Goal: Information Seeking & Learning: Learn about a topic

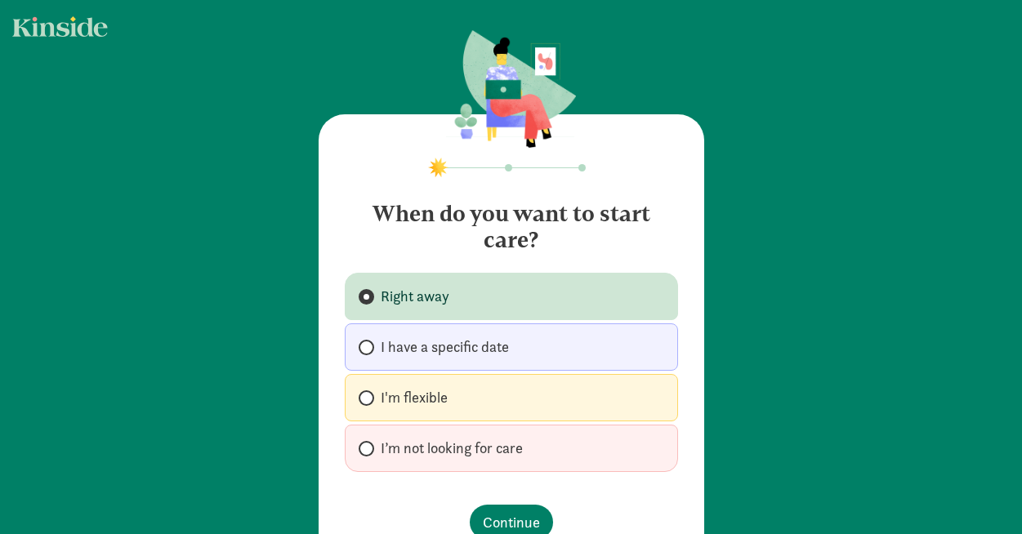
click at [509, 436] on label "I’m not looking for care" at bounding box center [511, 448] width 333 height 47
click at [369, 443] on input "I’m not looking for care" at bounding box center [364, 448] width 11 height 11
radio input "true"
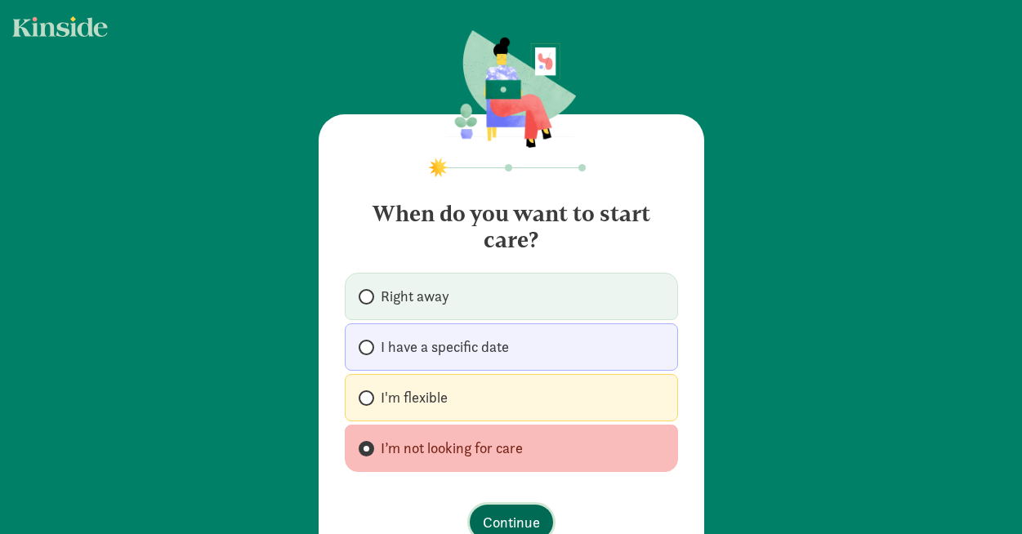
click at [501, 513] on span "Continue" at bounding box center [511, 522] width 57 height 22
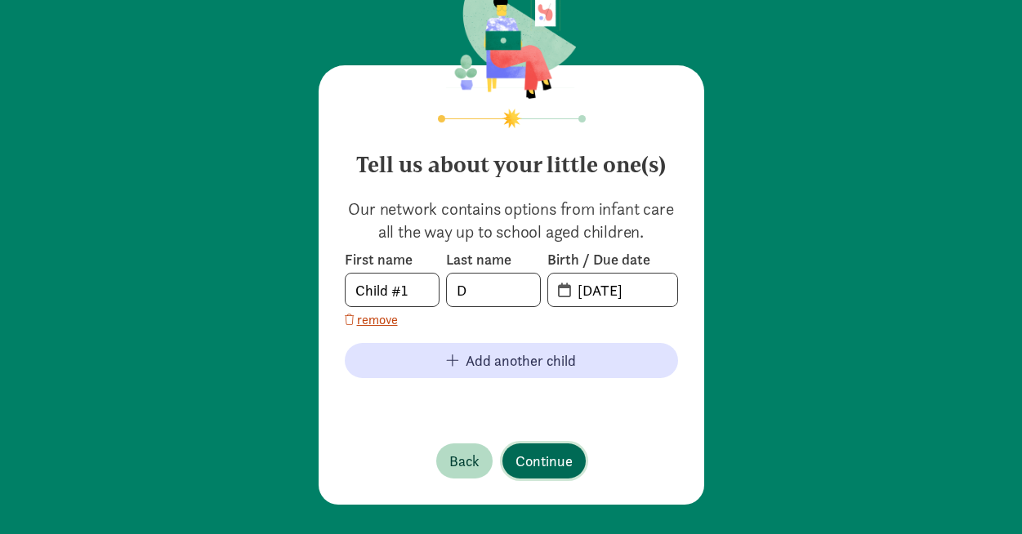
scroll to position [51, 0]
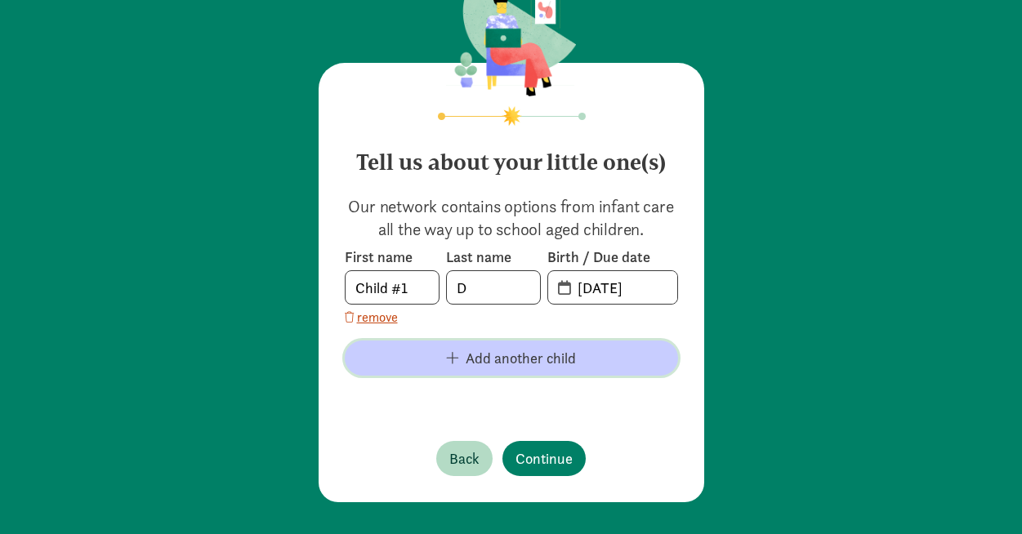
click at [448, 368] on span "Add another child" at bounding box center [511, 358] width 307 height 22
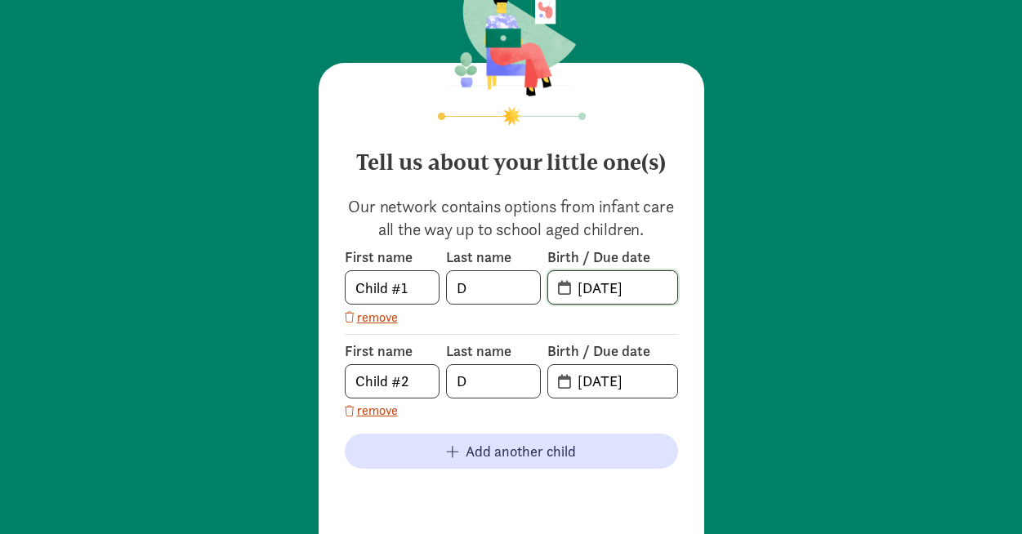
click at [626, 297] on input "09-08-2025" at bounding box center [622, 287] width 109 height 33
drag, startPoint x: 659, startPoint y: 290, endPoint x: 521, endPoint y: 287, distance: 138.0
click at [521, 287] on div "First name Child #1 Last name D Birth / Due date 09-08-2025" at bounding box center [511, 275] width 333 height 57
type input "10-20-2022"
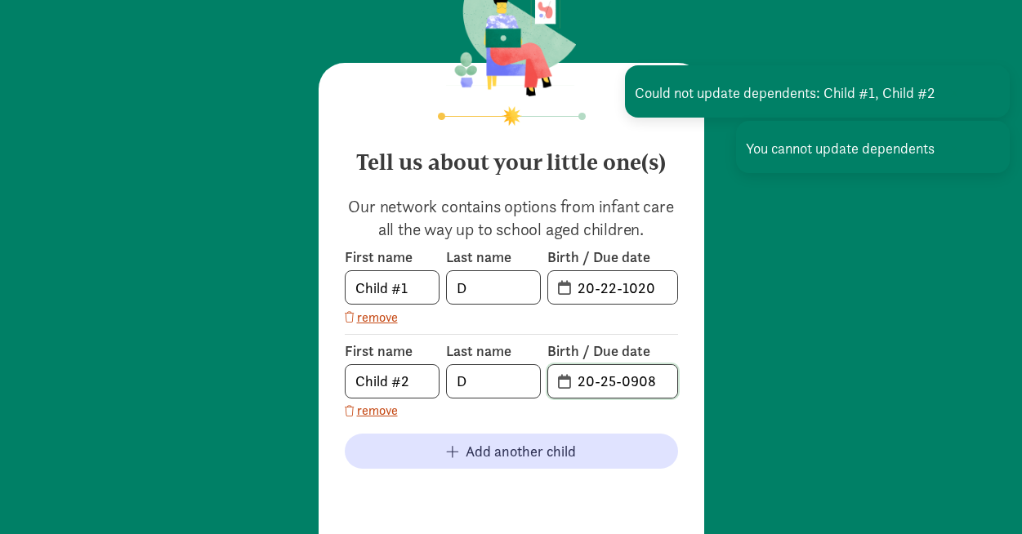
drag, startPoint x: 658, startPoint y: 381, endPoint x: 471, endPoint y: 378, distance: 187.0
click at [471, 378] on div "First name Child #2 Last name D Birth / Due date 20-25-0908" at bounding box center [511, 369] width 333 height 57
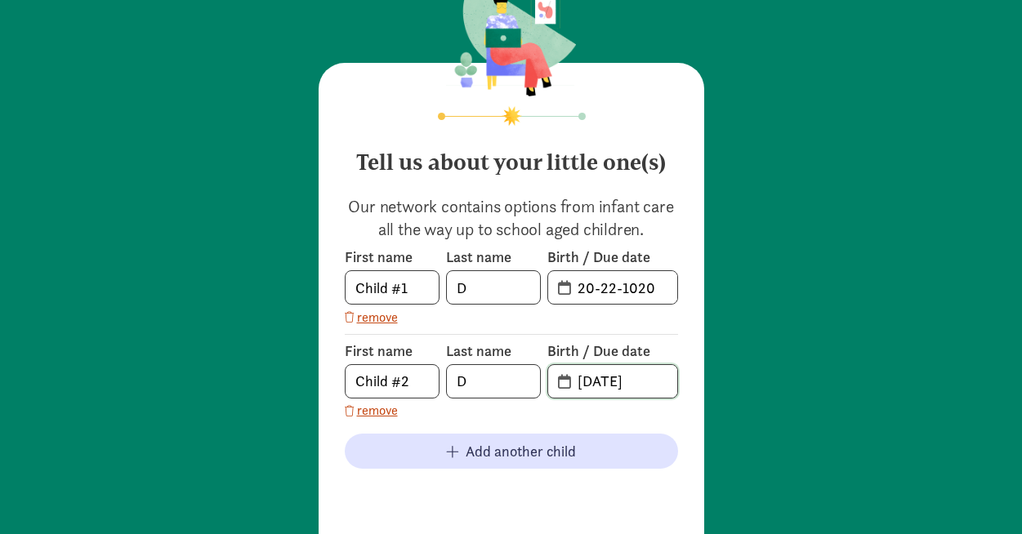
type input "09-15-2020"
click at [639, 288] on input "20-22-1020" at bounding box center [622, 287] width 109 height 33
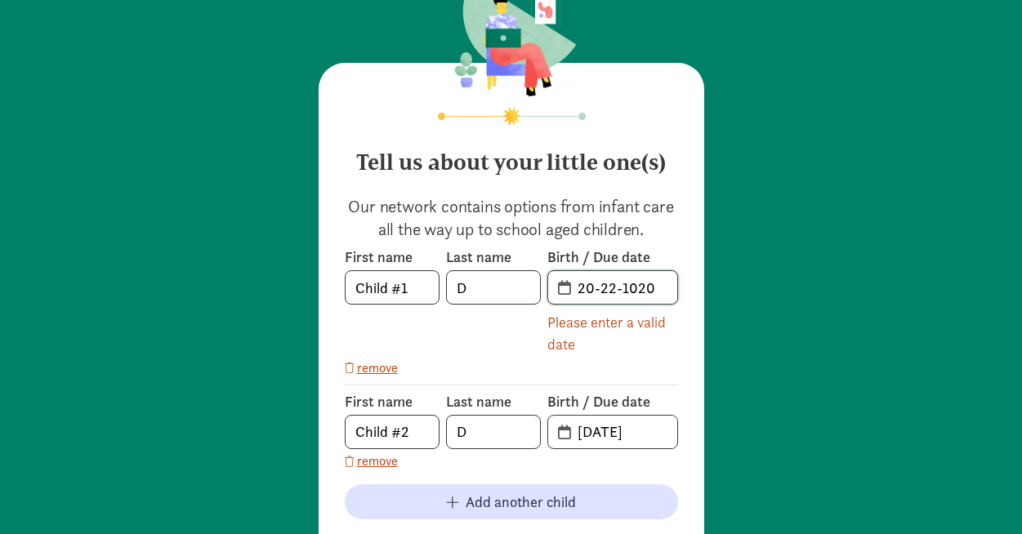
drag, startPoint x: 582, startPoint y: 289, endPoint x: 679, endPoint y: 291, distance: 96.4
click at [679, 291] on div "Tell us about your little one(s) Our network contains options from infant care …" at bounding box center [511, 354] width 385 height 583
type input "2"
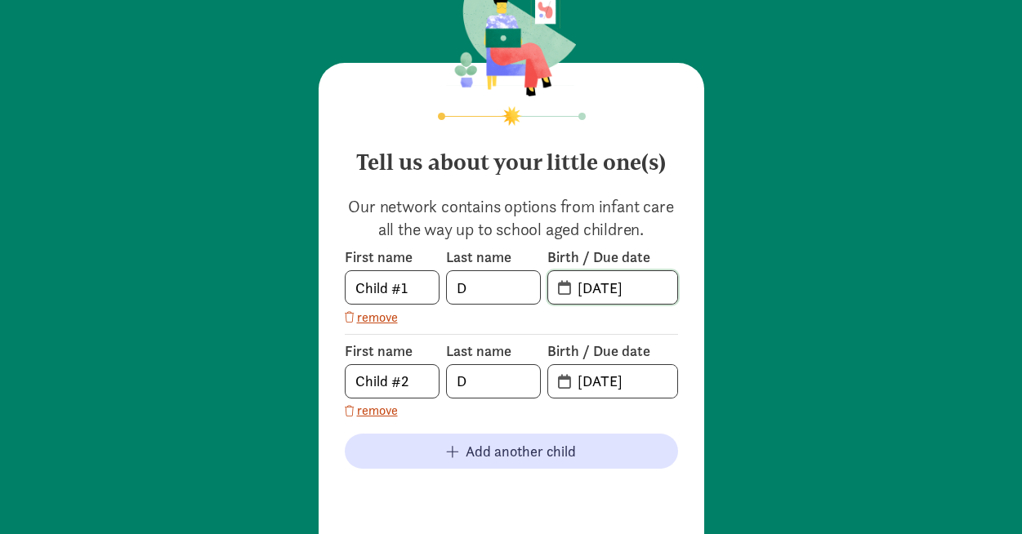
type input "10-20-2022"
click at [795, 367] on div "Tell us about your little one(s) Our network contains options from infant care …" at bounding box center [511, 288] width 1022 height 679
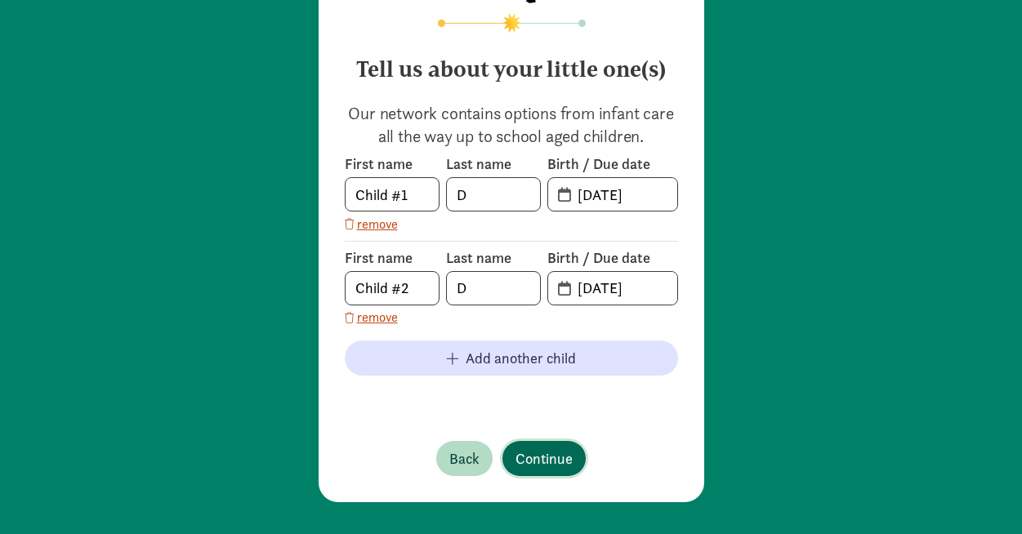
click at [555, 456] on span "Continue" at bounding box center [543, 459] width 57 height 22
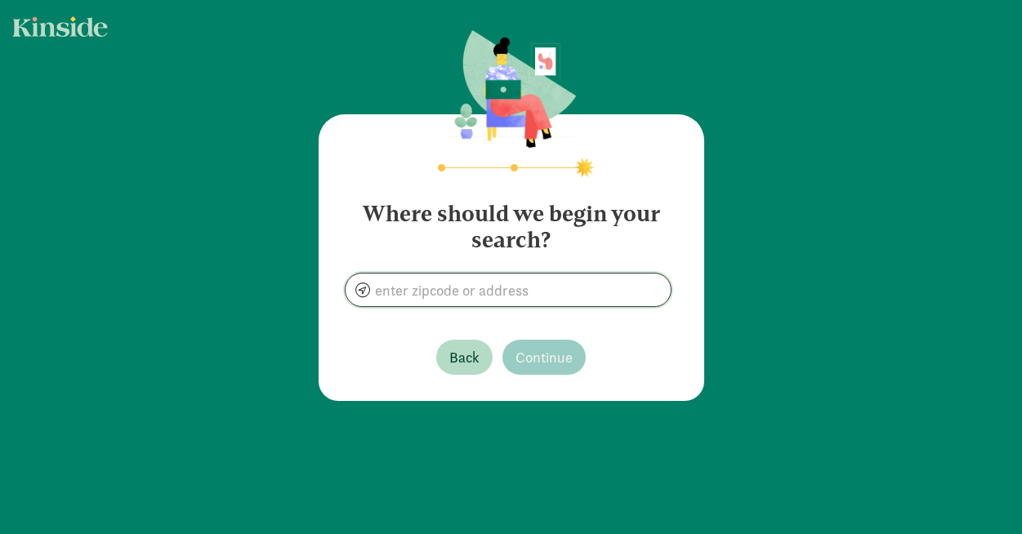
click at [464, 303] on input at bounding box center [507, 290] width 325 height 33
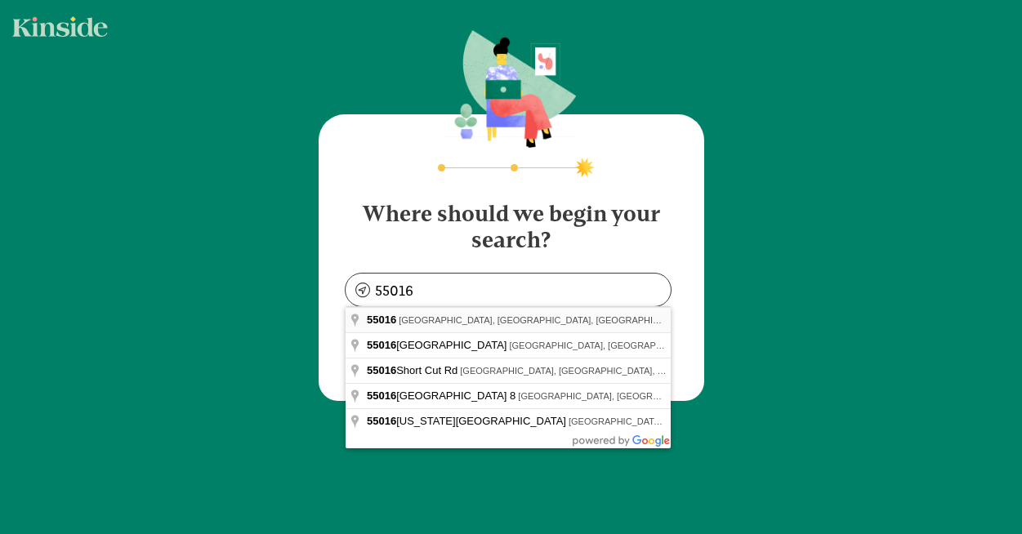
type input "Cottage Grove, MN 55016, USA"
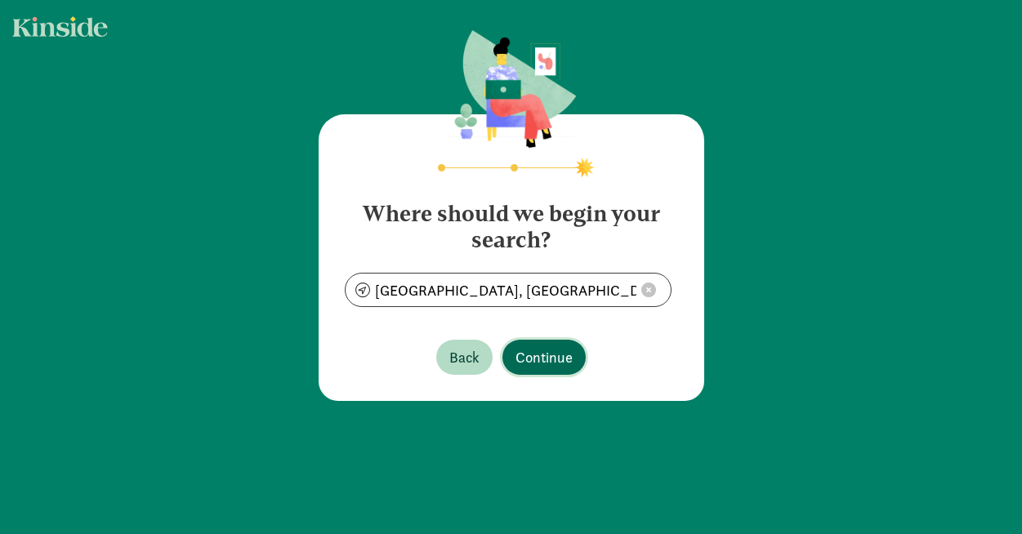
click at [532, 363] on span "Continue" at bounding box center [543, 357] width 57 height 22
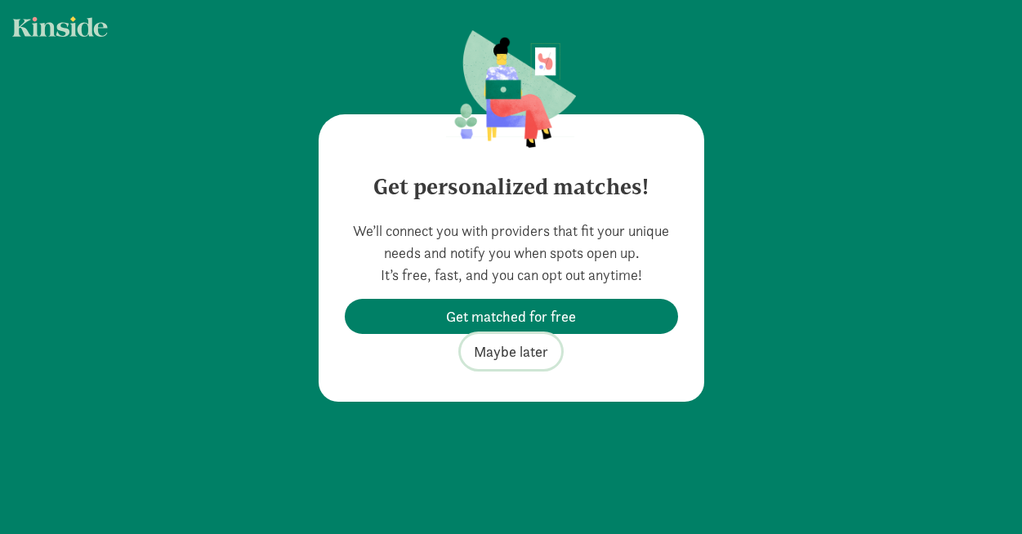
click at [488, 348] on span "Maybe later" at bounding box center [511, 352] width 74 height 22
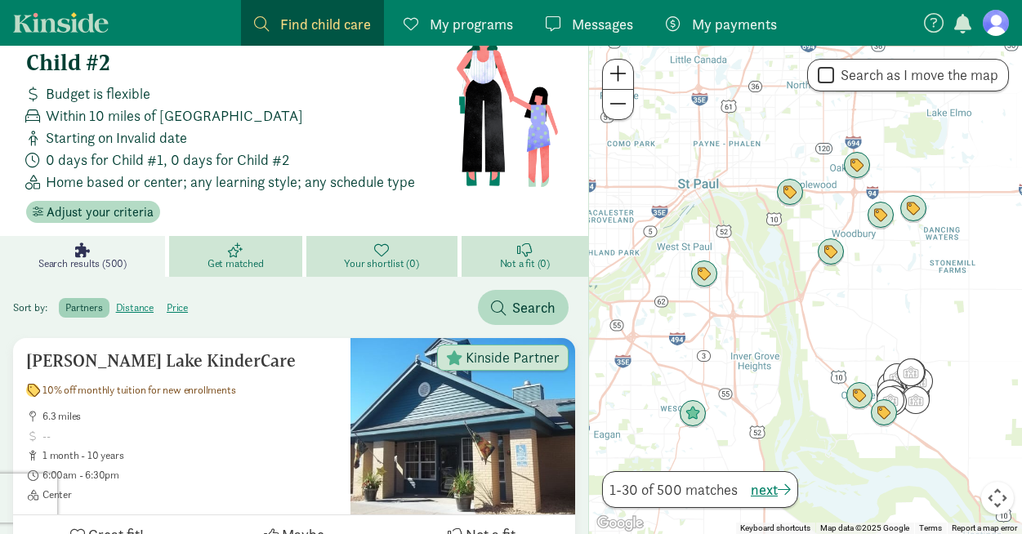
scroll to position [49, 0]
click at [859, 399] on img "Click to see details" at bounding box center [859, 396] width 31 height 31
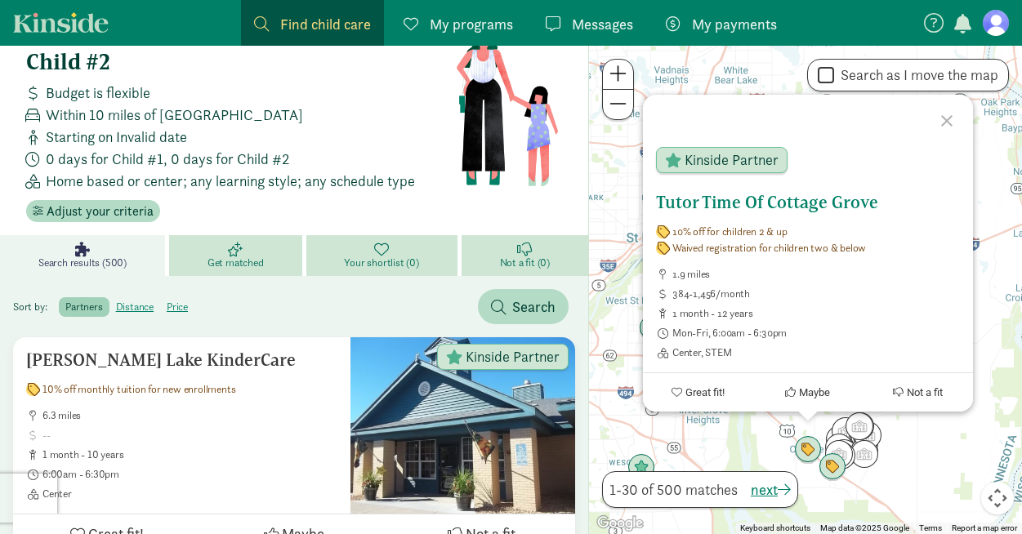
click at [702, 403] on button "Great fit!" at bounding box center [698, 392] width 110 height 38
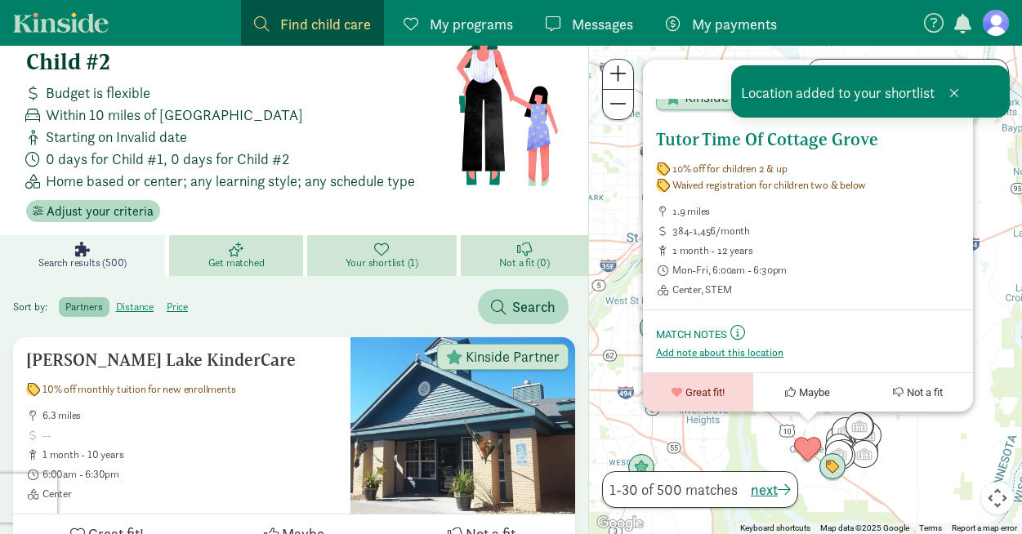
scroll to position [0, 0]
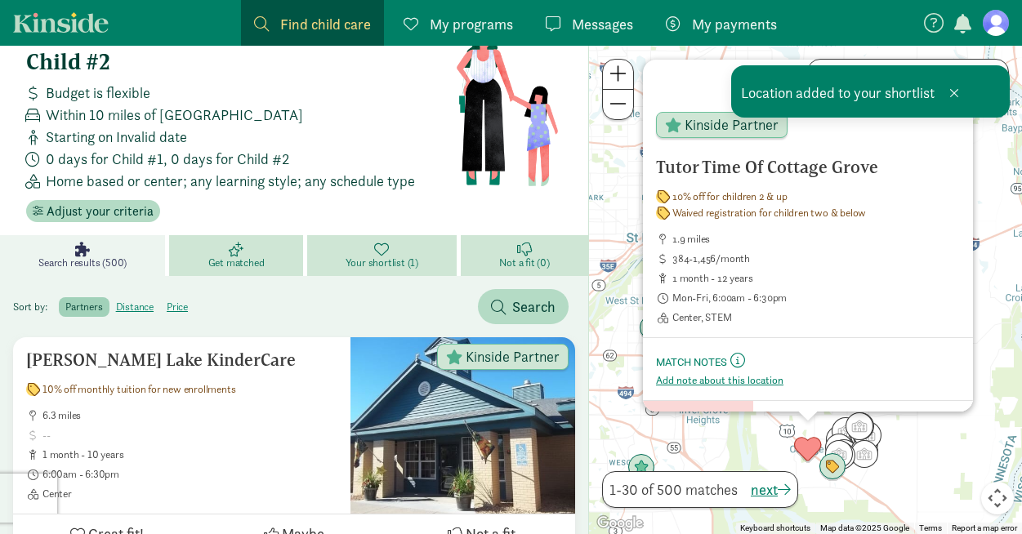
click at [741, 166] on h5 "Tutor Time Of Cottage Grove" at bounding box center [808, 168] width 304 height 20
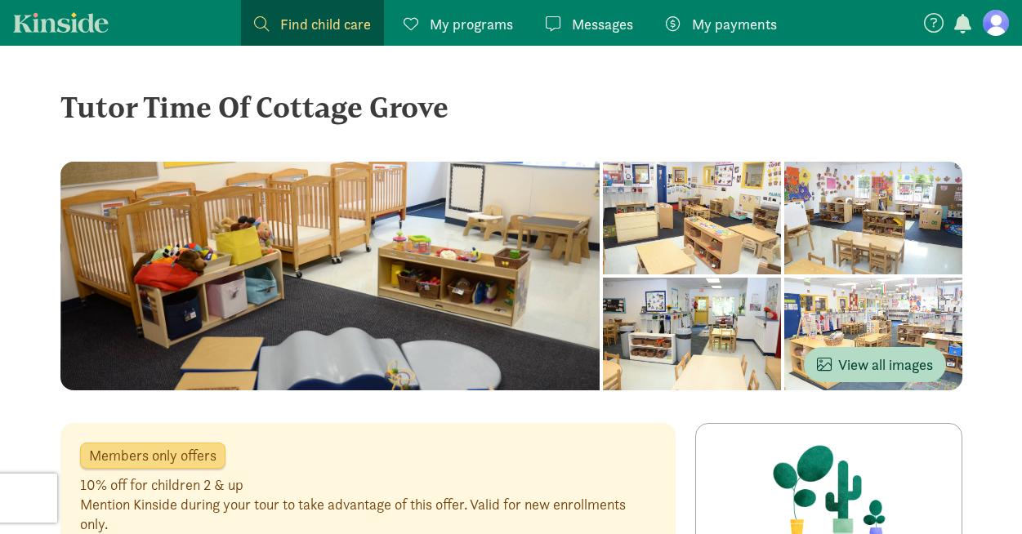
click at [728, 21] on span "My payments" at bounding box center [734, 24] width 85 height 22
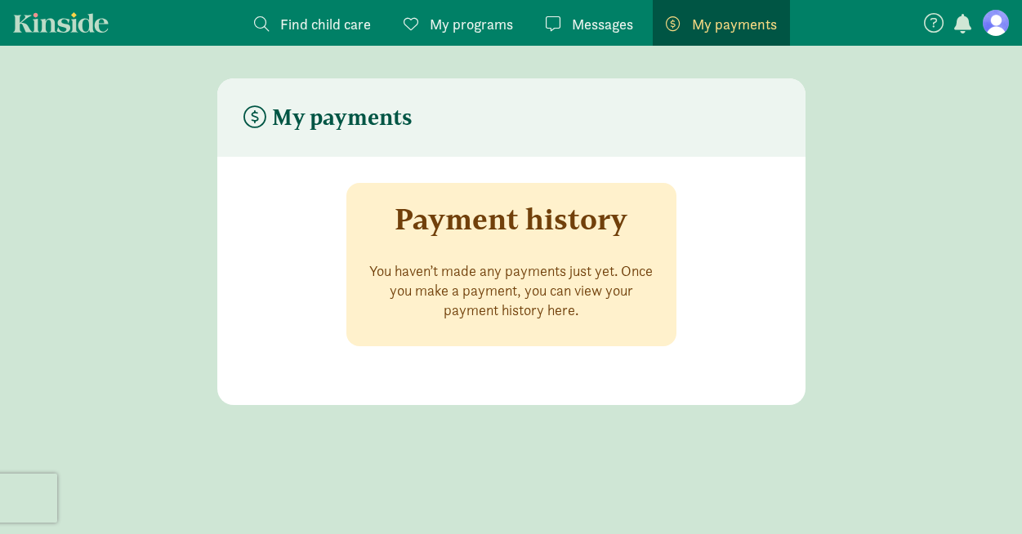
click at [550, 270] on p "You haven’t made any payments just yet. Once you make a payment, you can view y…" at bounding box center [511, 290] width 291 height 59
drag, startPoint x: 581, startPoint y: 321, endPoint x: 248, endPoint y: 108, distance: 394.9
click at [256, 128] on div "My payments Payment history You haven’t made any payments just yet. Once you ma…" at bounding box center [511, 241] width 588 height 327
click at [305, 136] on header "My payments" at bounding box center [511, 117] width 588 height 78
click at [586, 25] on span "Messages" at bounding box center [602, 24] width 61 height 22
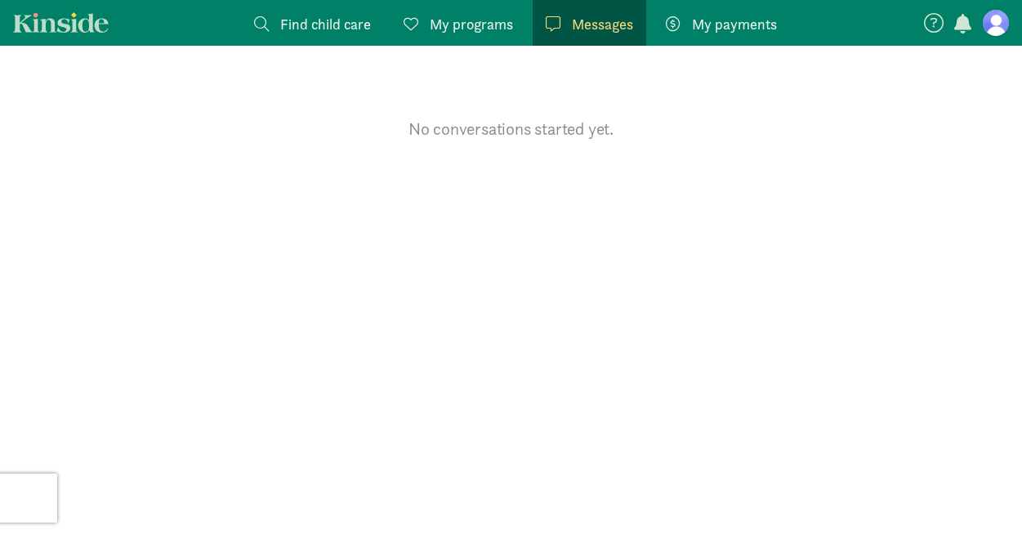
click at [991, 26] on figure at bounding box center [995, 23] width 26 height 26
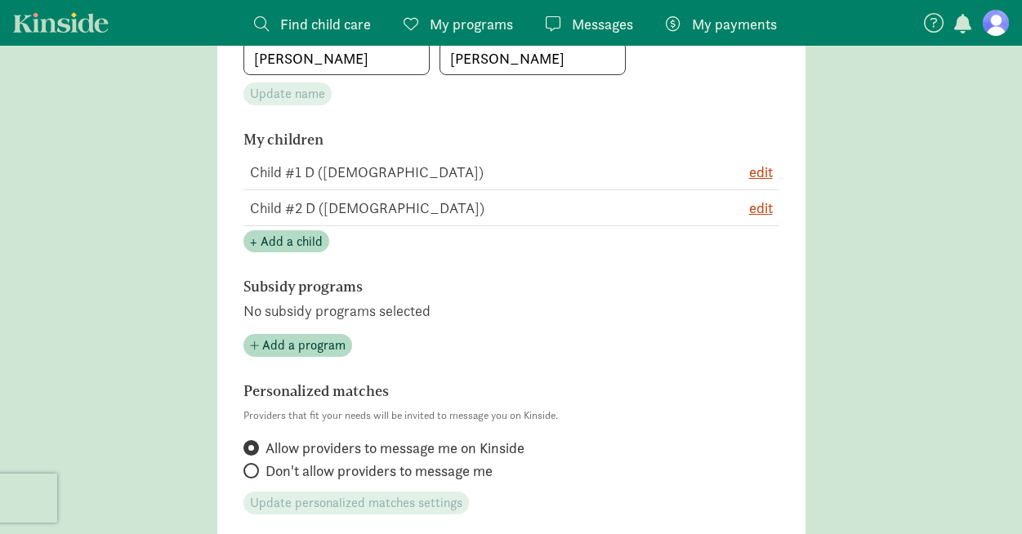
scroll to position [336, 0]
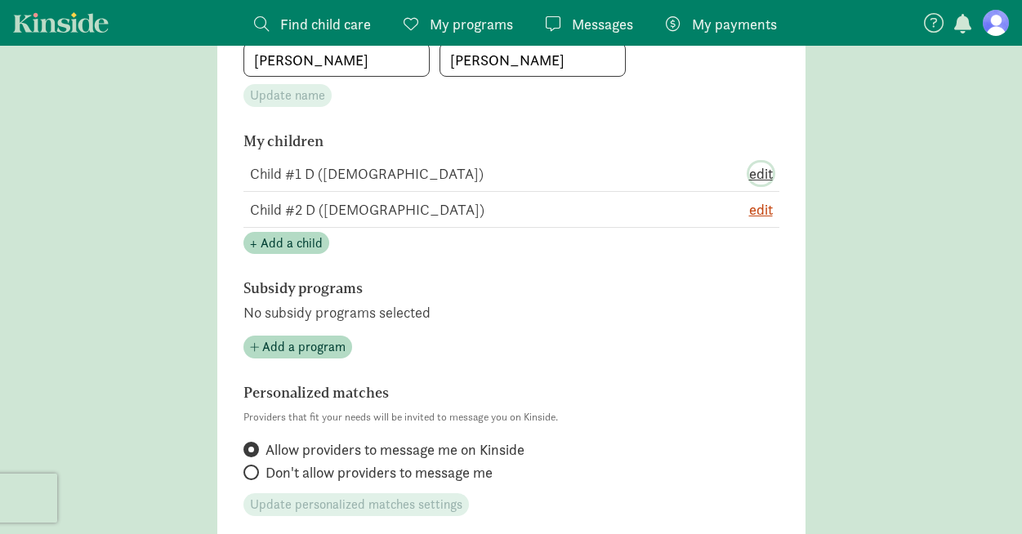
click at [764, 167] on span "edit" at bounding box center [761, 174] width 24 height 22
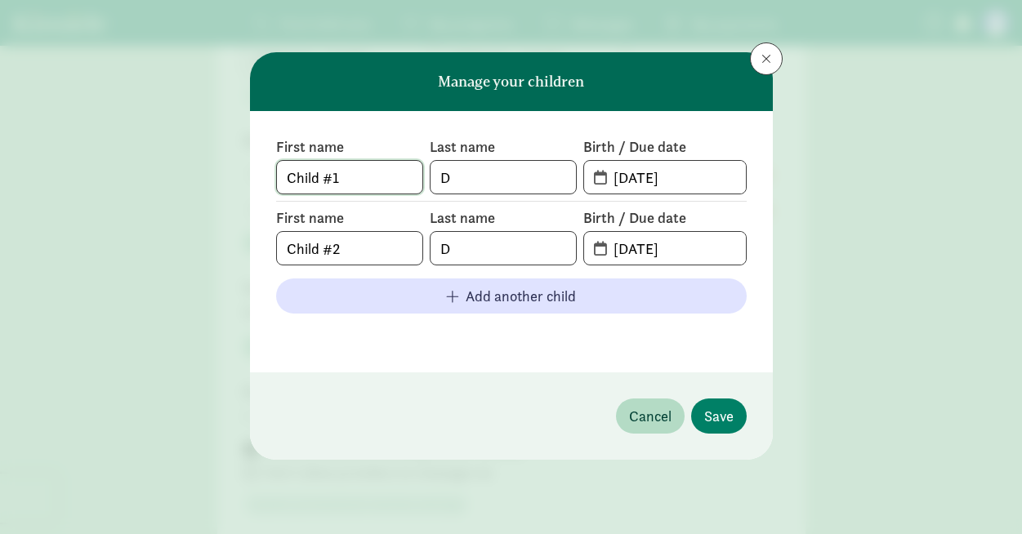
drag, startPoint x: 391, startPoint y: 180, endPoint x: 212, endPoint y: 179, distance: 178.9
click at [213, 176] on div "Manage your children First name Child #1 Last name D Birth / Due date 10-20-202…" at bounding box center [511, 267] width 1022 height 534
type input "Richard"
drag, startPoint x: 395, startPoint y: 184, endPoint x: 177, endPoint y: 151, distance: 220.5
click at [178, 151] on div "Manage your children First name Richard Last name Birth / Due date 10-20-2022 F…" at bounding box center [511, 267] width 1022 height 534
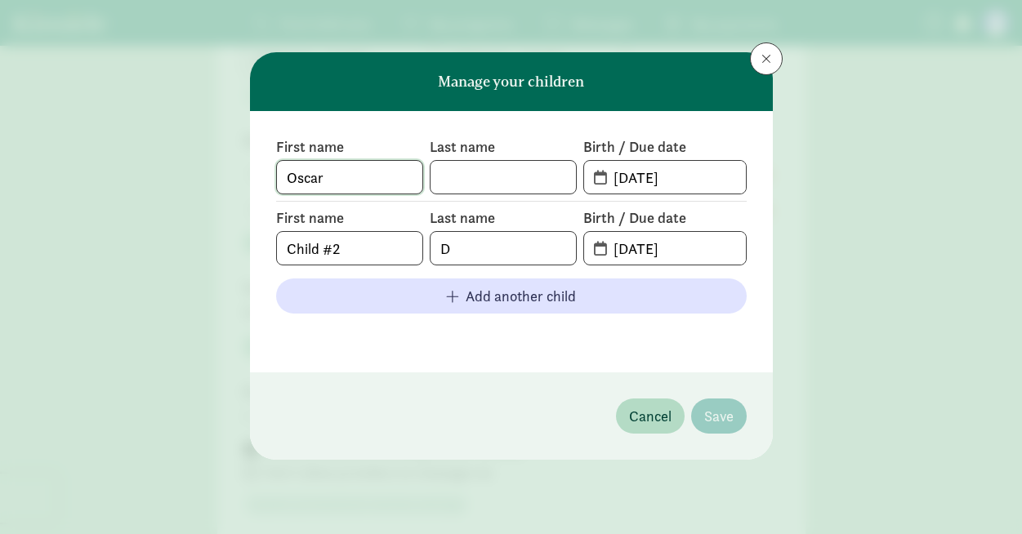
type input "Oscar"
type input "Dreyling"
drag, startPoint x: 360, startPoint y: 252, endPoint x: 200, endPoint y: 238, distance: 160.6
click at [202, 239] on div "Manage your children First name Oscar Last name Dreyling Birth / Due date 10-20…" at bounding box center [511, 267] width 1022 height 534
type input "Richard"
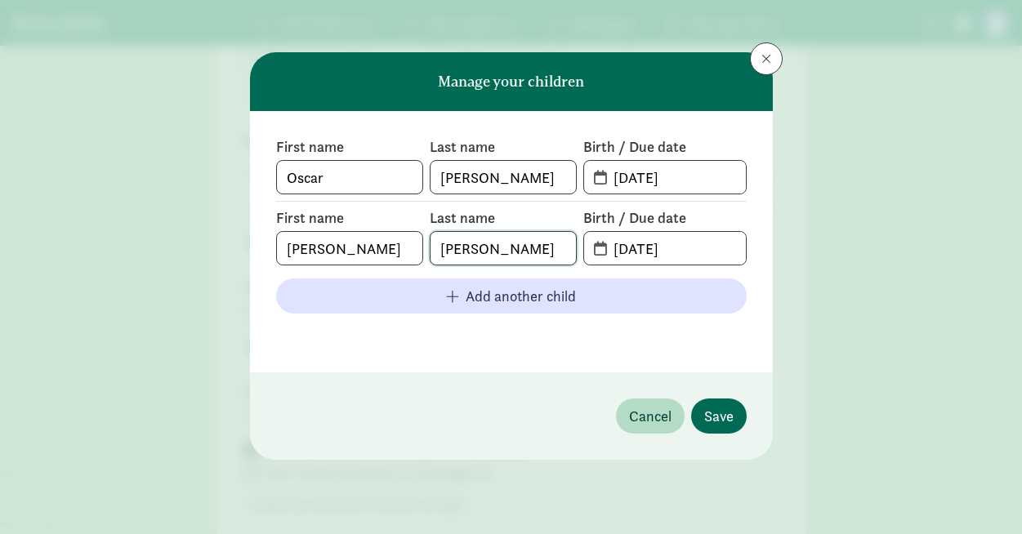
type input "Dreyling"
click at [723, 413] on span "Save" at bounding box center [718, 416] width 29 height 22
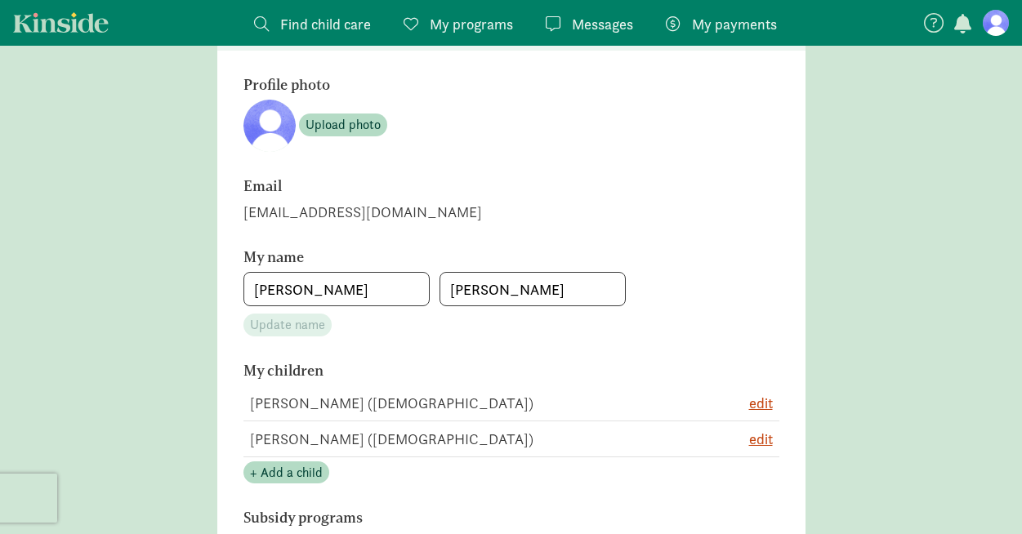
scroll to position [112, 0]
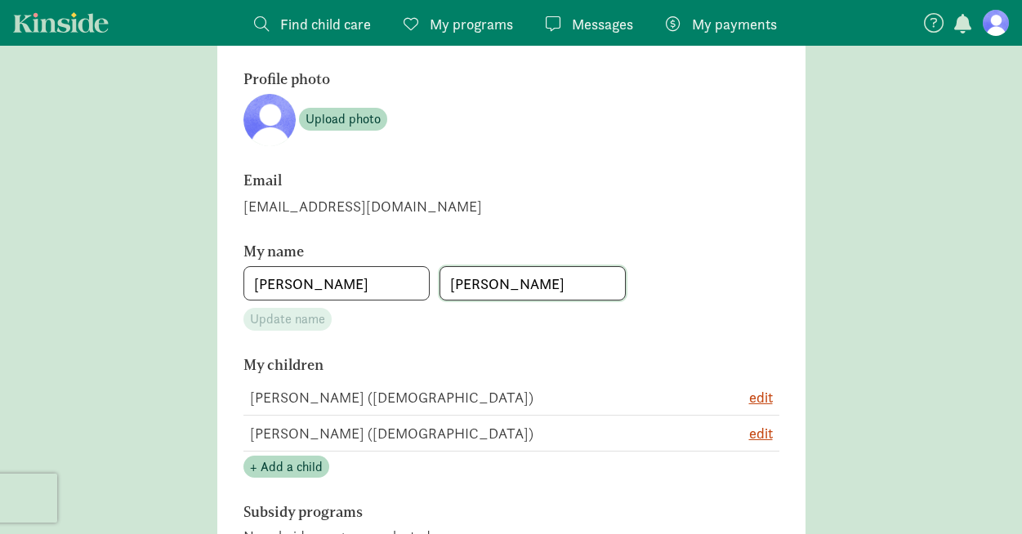
click at [527, 287] on input "Dreyling" at bounding box center [532, 283] width 185 height 33
type input "Dreyling III"
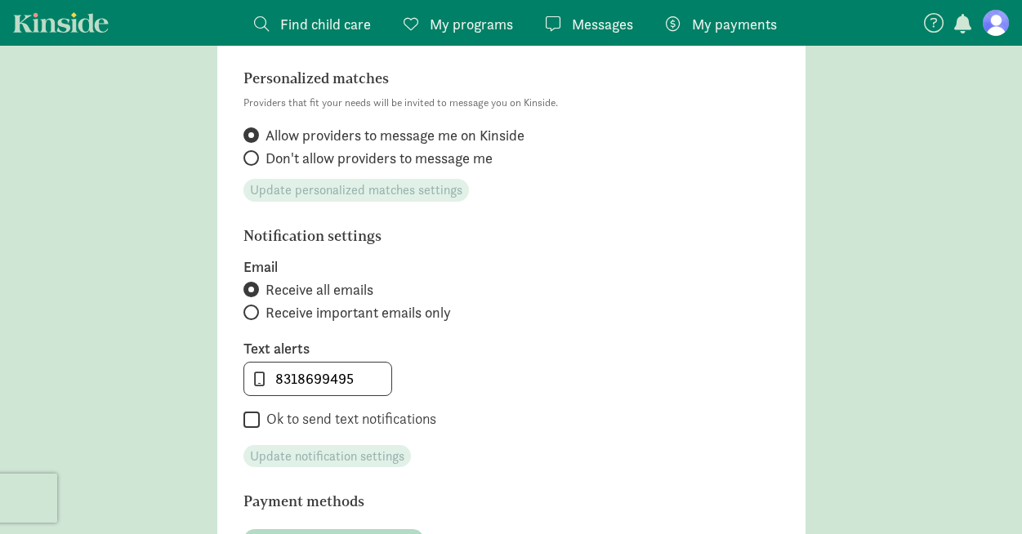
scroll to position [0, 0]
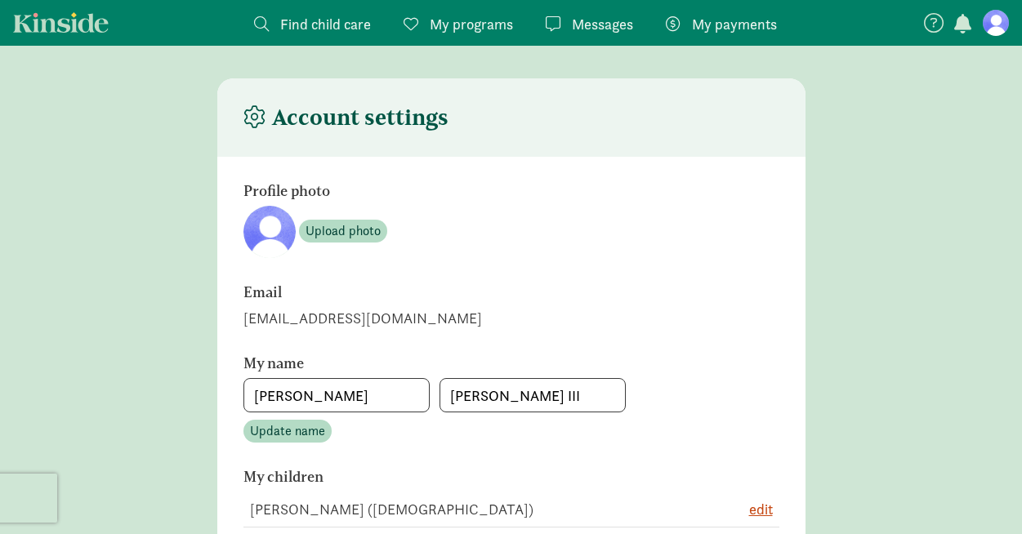
click at [1003, 22] on figure at bounding box center [995, 23] width 26 height 26
click at [990, 25] on figure at bounding box center [995, 23] width 26 height 26
click at [727, 36] on link "My payments Pay" at bounding box center [721, 23] width 137 height 46
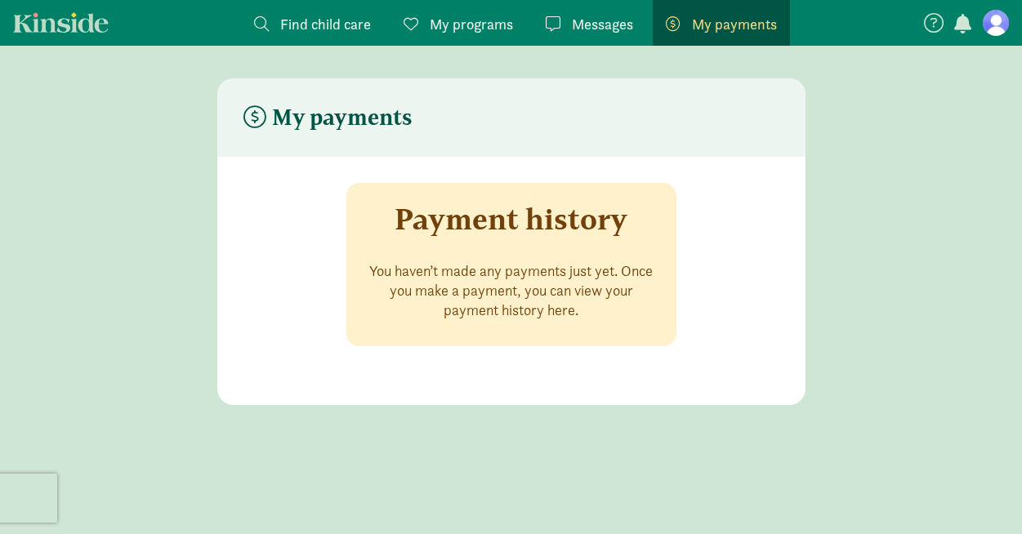
click at [454, 29] on span "My programs" at bounding box center [471, 24] width 83 height 22
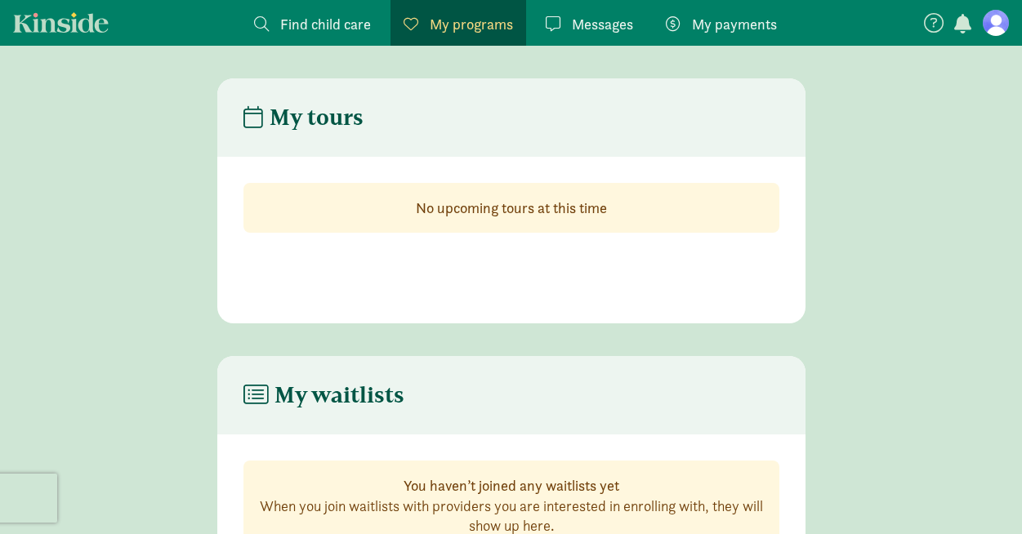
click at [287, 19] on span "Find child care" at bounding box center [325, 24] width 91 height 22
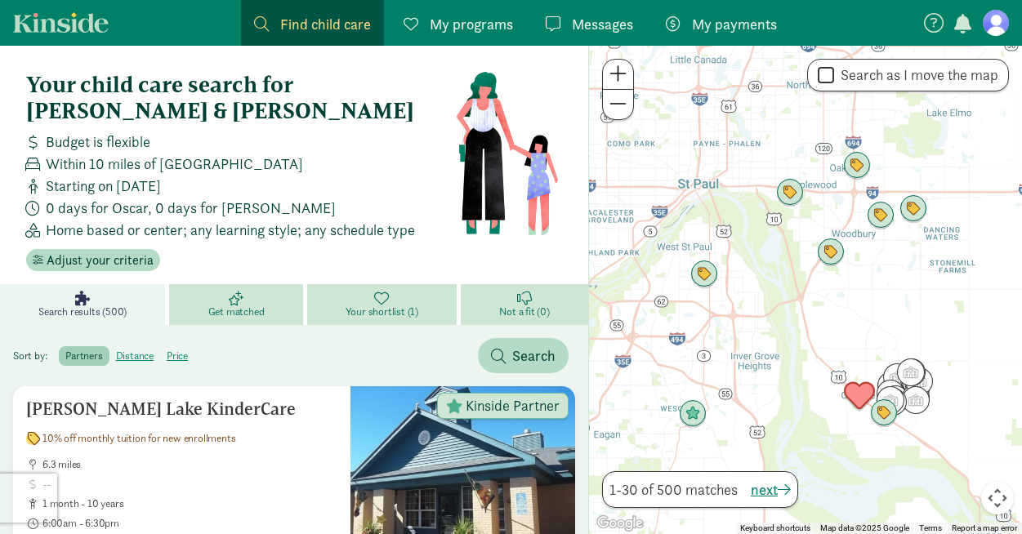
click at [861, 401] on img "Click to see details" at bounding box center [859, 396] width 31 height 31
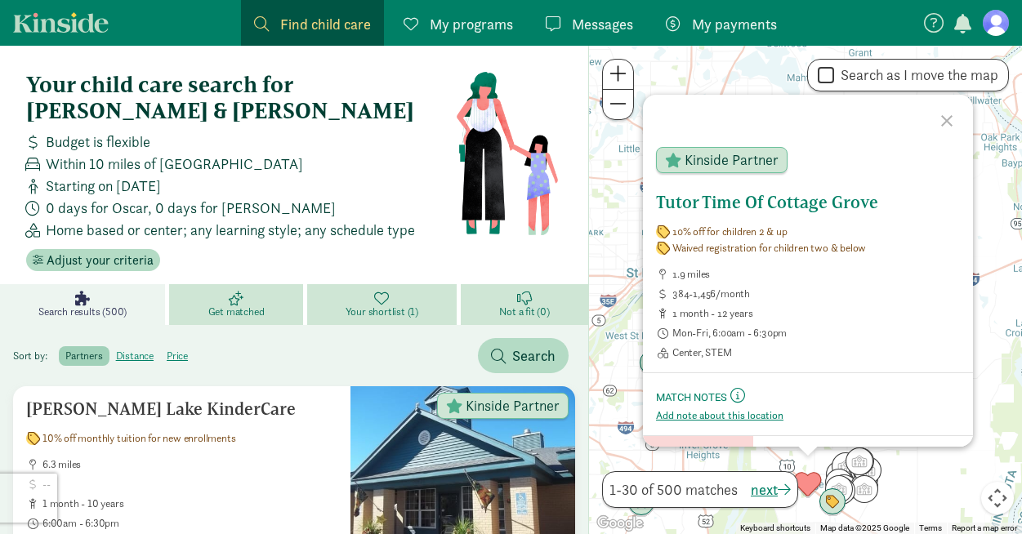
drag, startPoint x: 750, startPoint y: 413, endPoint x: 768, endPoint y: 388, distance: 31.5
click at [768, 388] on form "Match Notes This is your space to add notes about this provider like first impr…" at bounding box center [808, 403] width 330 height 63
click at [751, 417] on span "Add note about this location" at bounding box center [719, 415] width 127 height 13
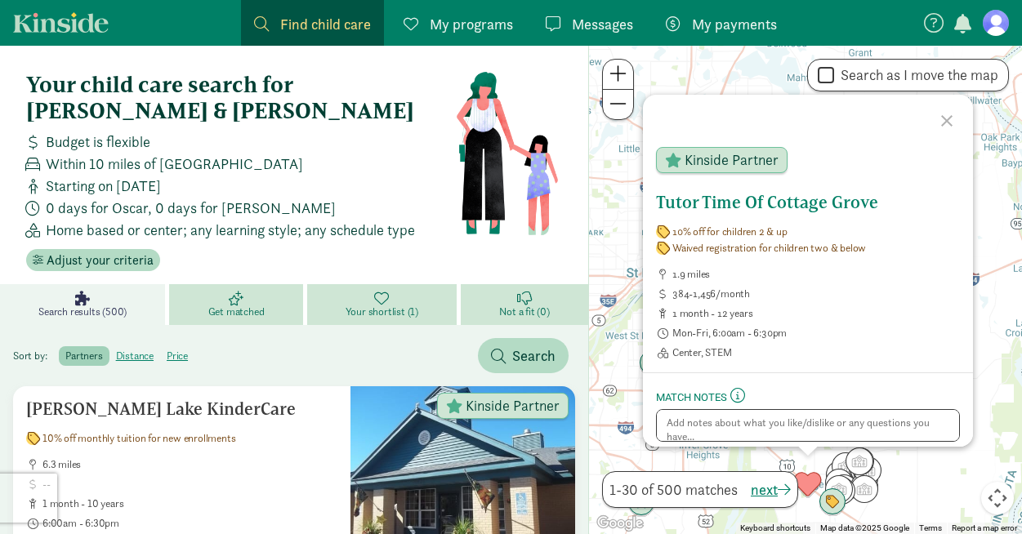
click at [857, 292] on span "384-1,456/month" at bounding box center [815, 293] width 287 height 13
